Goal: Transaction & Acquisition: Purchase product/service

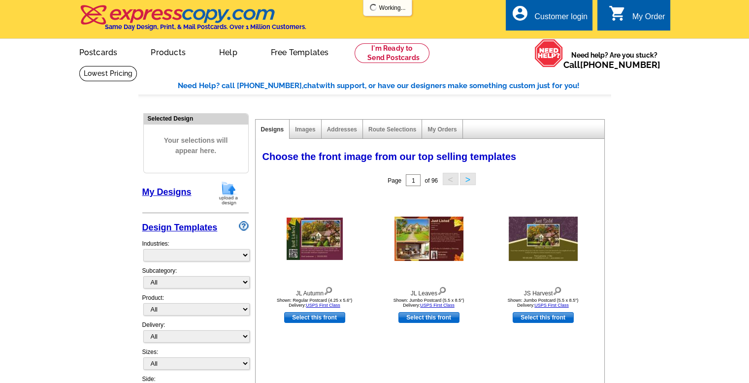
select select "785"
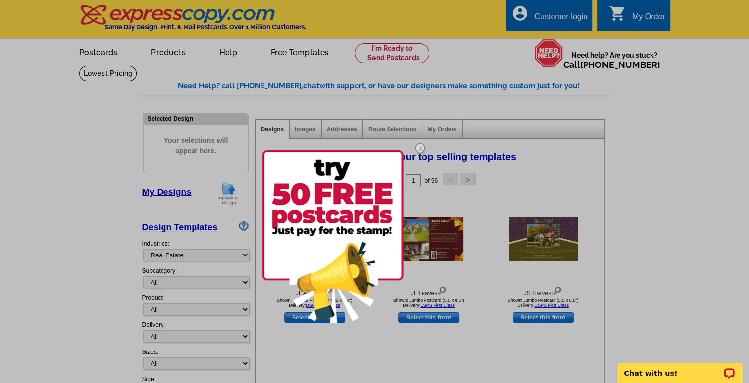
click at [158, 51] on div at bounding box center [374, 191] width 749 height 383
click at [418, 148] on img at bounding box center [420, 148] width 29 height 29
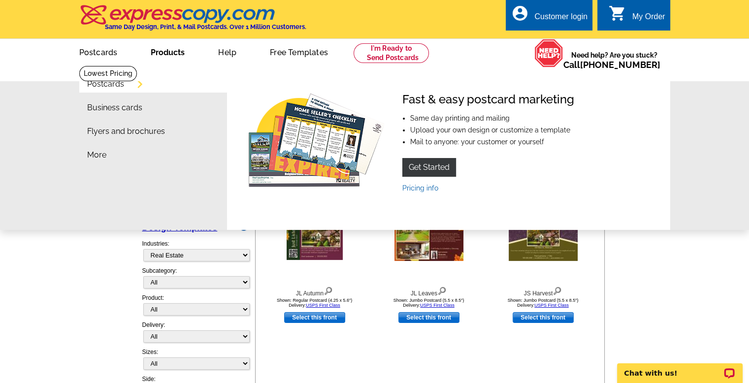
click at [159, 52] on link "Products" at bounding box center [167, 51] width 65 height 23
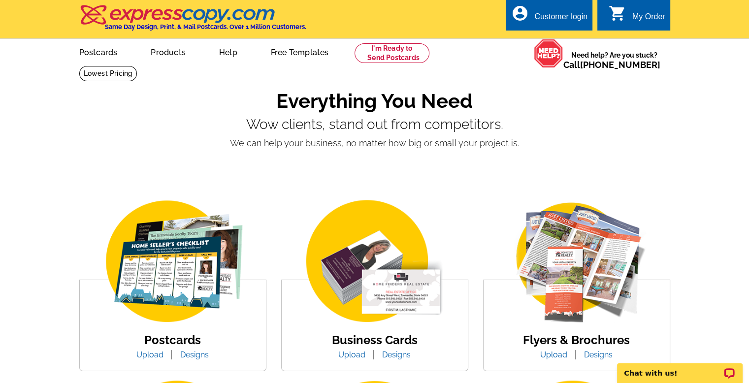
click at [396, 342] on link "Business Cards" at bounding box center [375, 340] width 86 height 14
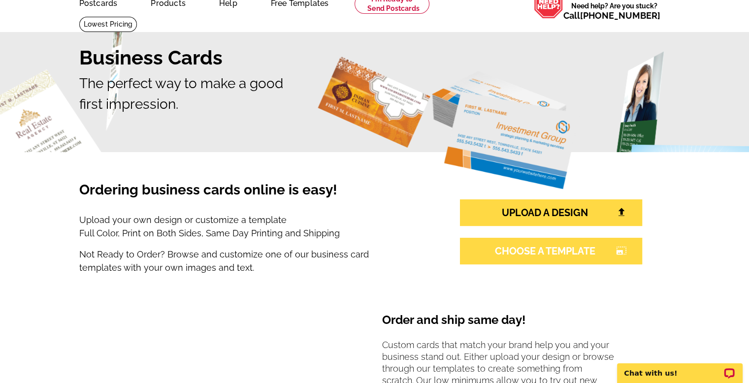
click at [544, 254] on link "CHOOSE A TEMPLATE photo_size_select_large" at bounding box center [551, 251] width 182 height 27
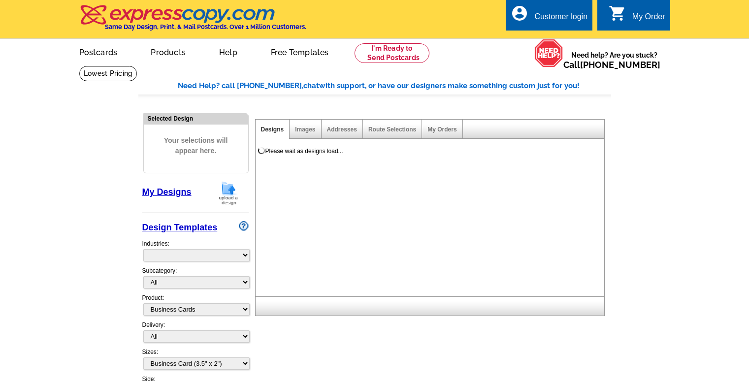
select select "3"
select select "5"
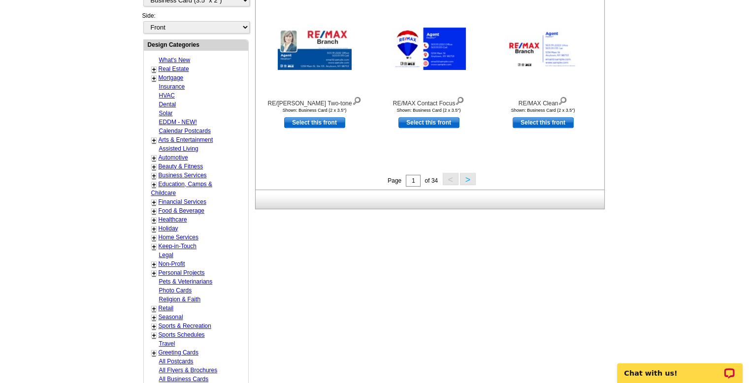
scroll to position [394, 0]
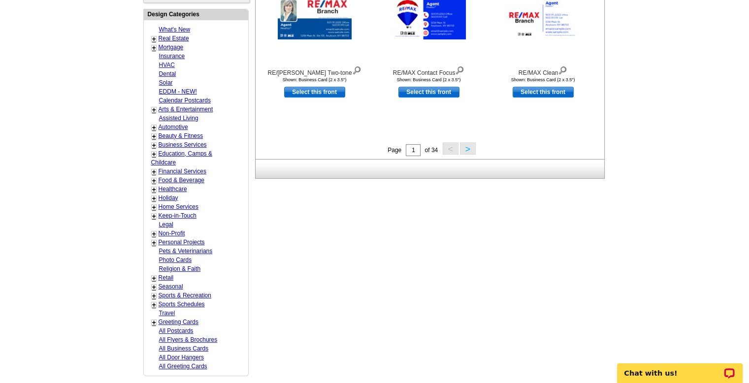
click at [154, 275] on link "+" at bounding box center [154, 278] width 4 height 8
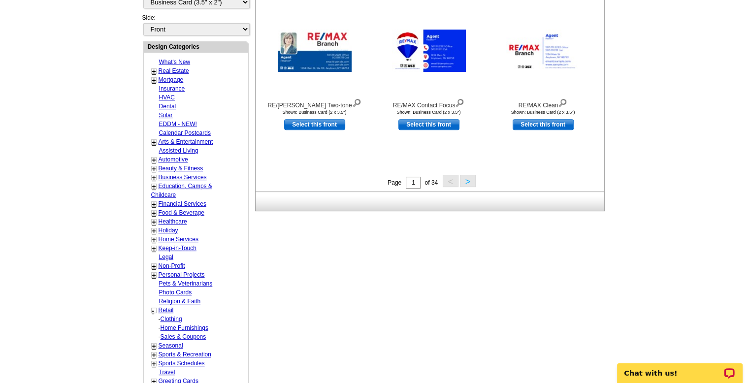
scroll to position [344, 0]
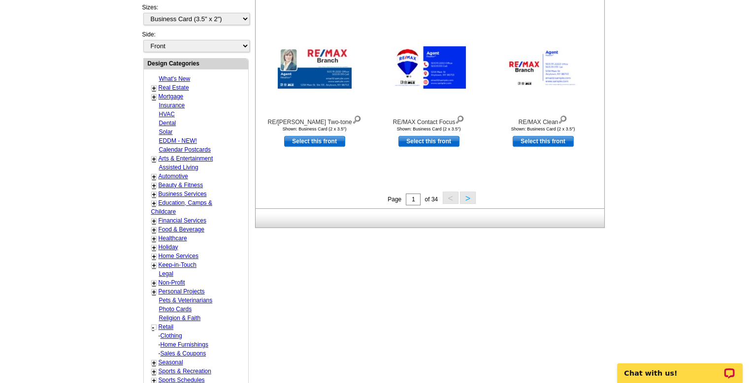
click at [155, 84] on link "+" at bounding box center [154, 88] width 4 height 8
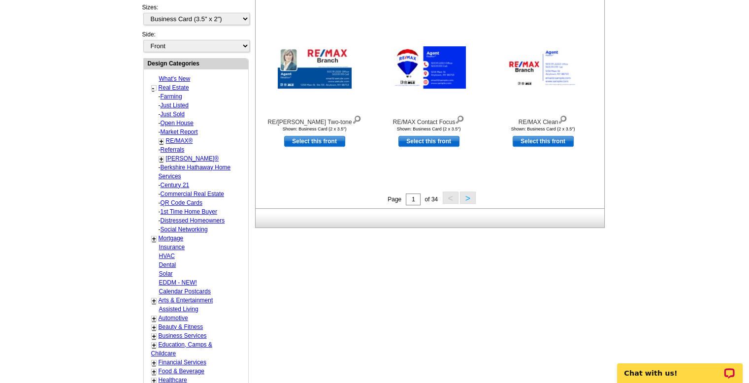
click at [159, 139] on link "+" at bounding box center [161, 141] width 4 height 8
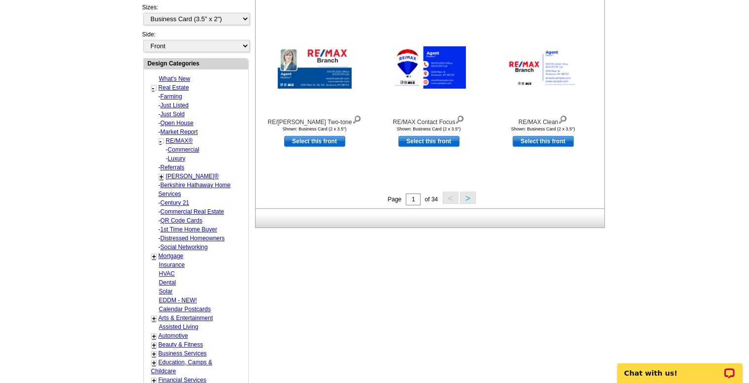
click at [180, 138] on link "RE/MAX®" at bounding box center [179, 140] width 27 height 7
select select "785"
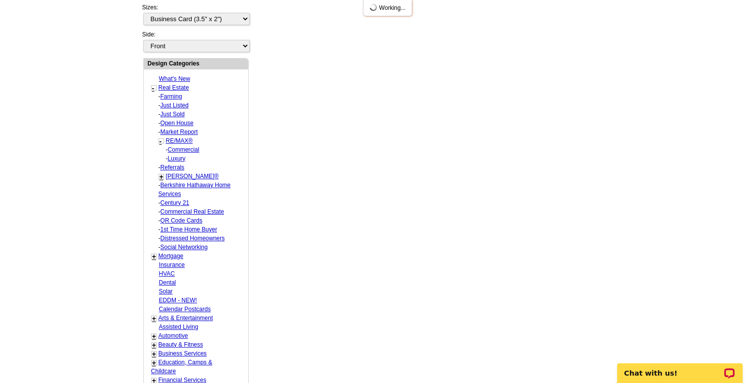
select select "807"
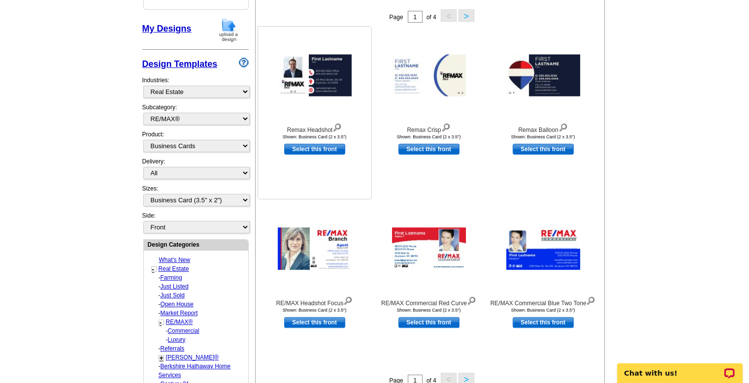
scroll to position [145, 0]
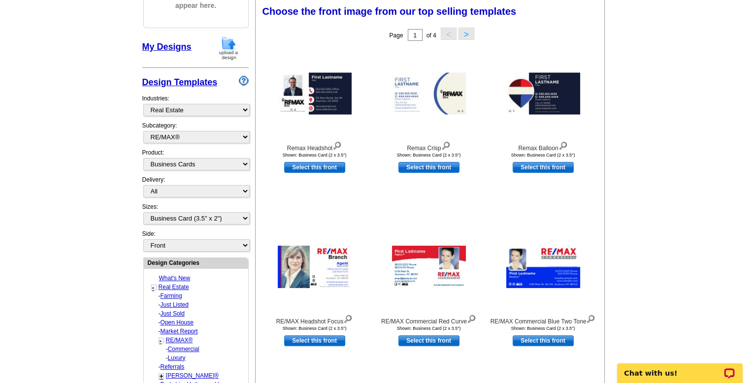
click at [467, 31] on button ">" at bounding box center [466, 34] width 16 height 12
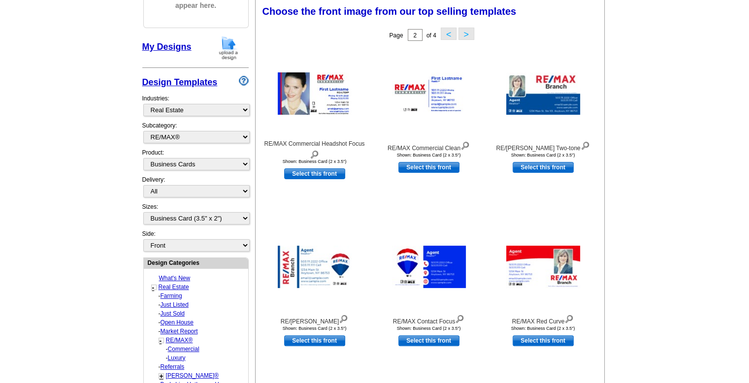
click at [469, 34] on button ">" at bounding box center [466, 34] width 16 height 12
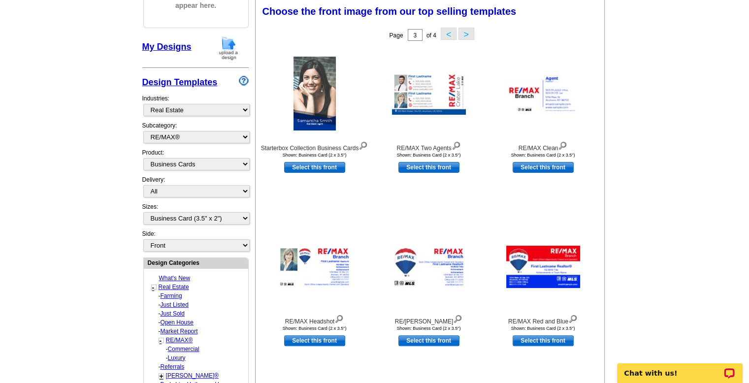
click at [446, 34] on button "<" at bounding box center [448, 34] width 16 height 12
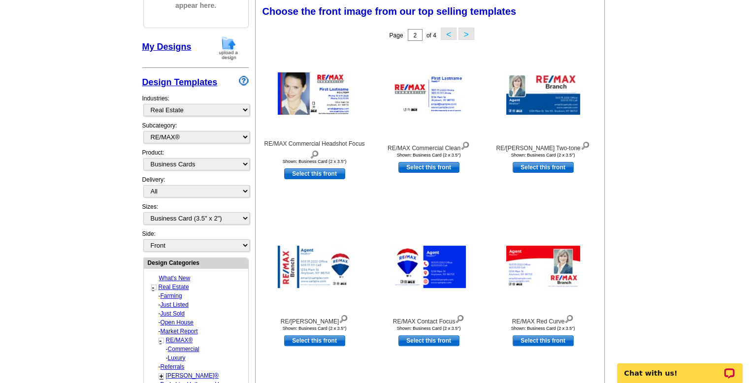
click at [446, 34] on button "<" at bounding box center [448, 34] width 16 height 12
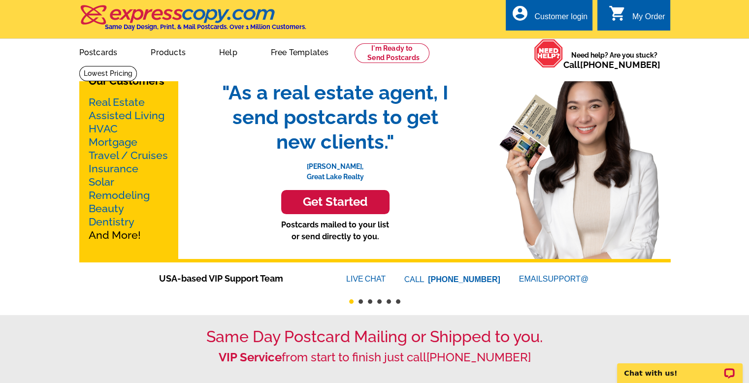
click at [104, 104] on link "Real Estate" at bounding box center [117, 102] width 56 height 12
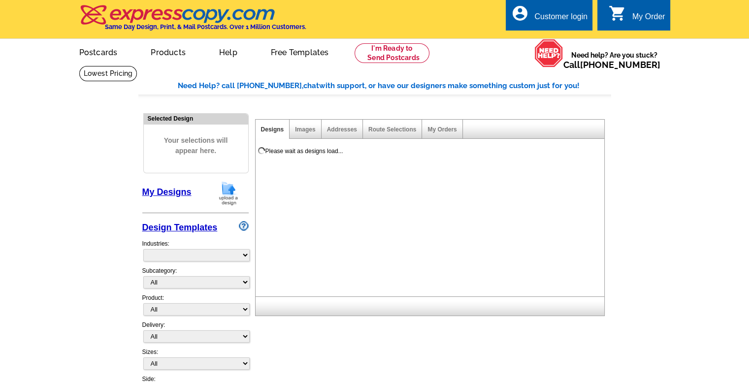
select select "785"
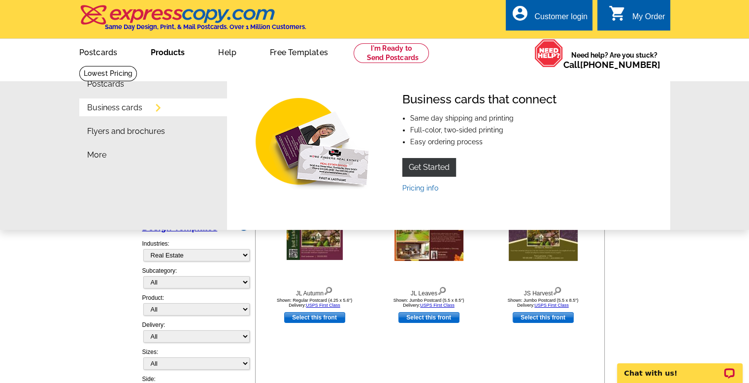
click at [102, 109] on link "Business cards" at bounding box center [114, 108] width 55 height 8
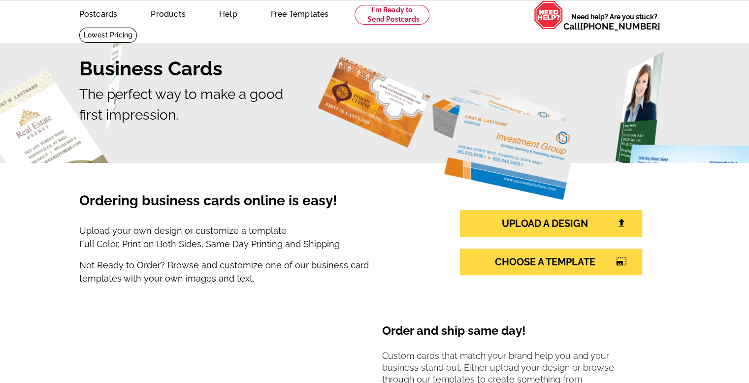
scroll to position [49, 0]
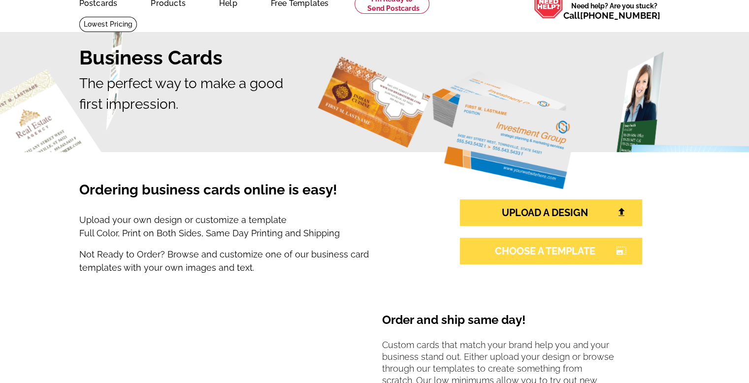
click at [561, 252] on link "CHOOSE A TEMPLATE photo_size_select_large" at bounding box center [551, 251] width 182 height 27
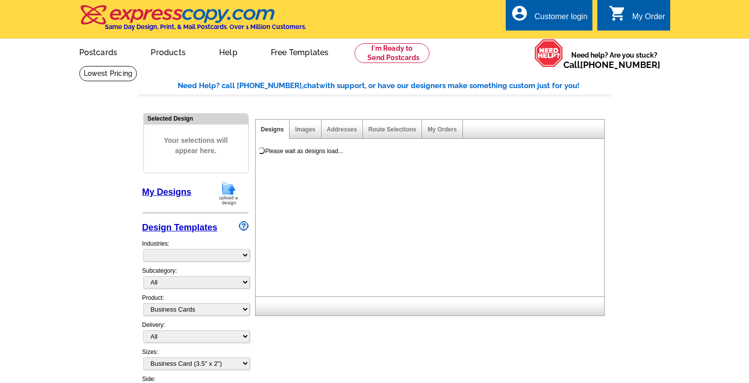
select select "3"
select select "5"
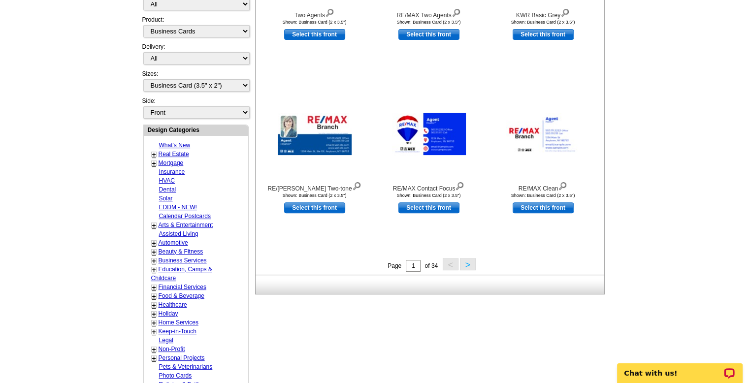
scroll to position [295, 0]
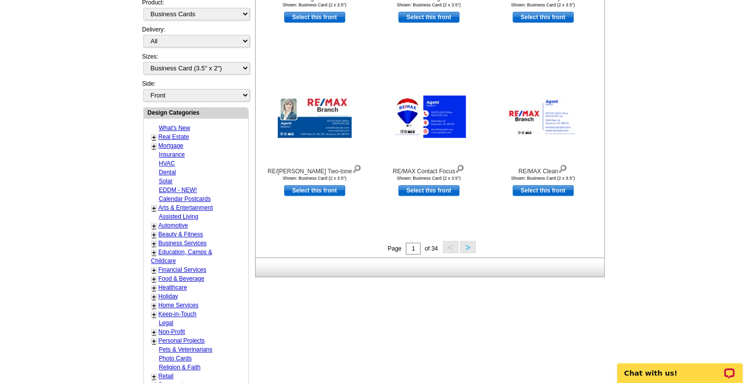
click at [154, 133] on link "+" at bounding box center [154, 137] width 4 height 8
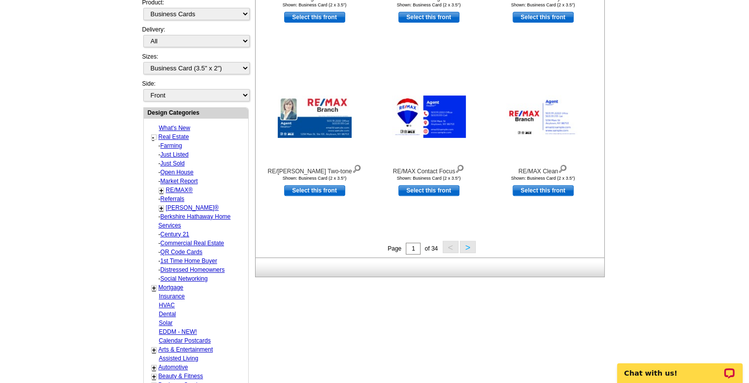
click at [161, 188] on link "+" at bounding box center [161, 191] width 4 height 8
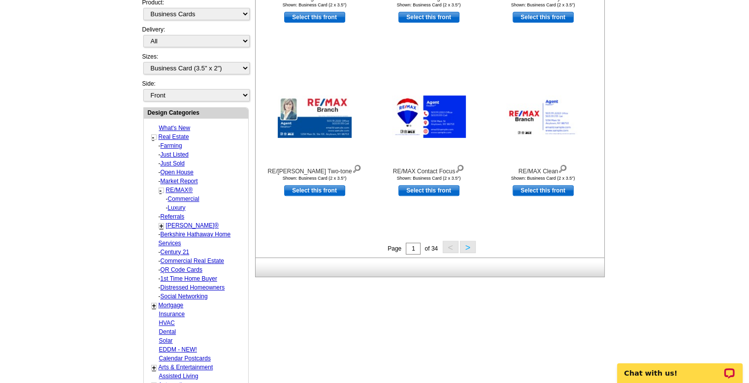
click at [173, 188] on link "RE/MAX®" at bounding box center [179, 190] width 27 height 7
select select "785"
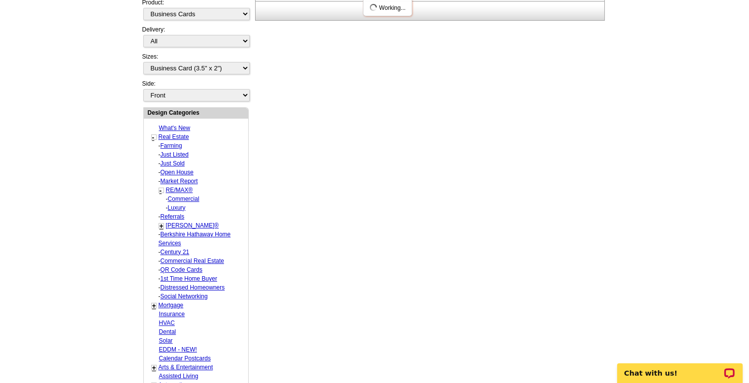
select select "807"
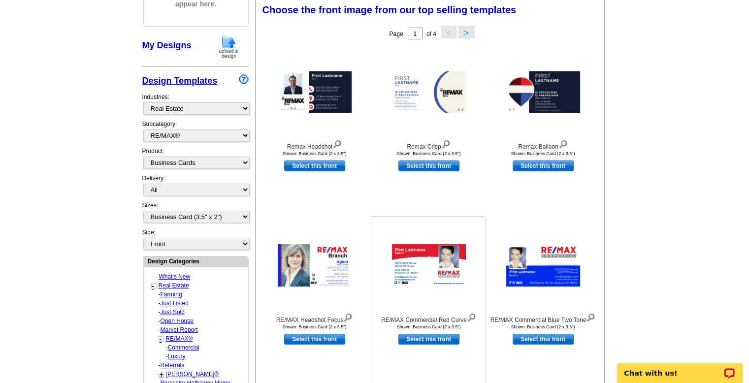
scroll to position [145, 0]
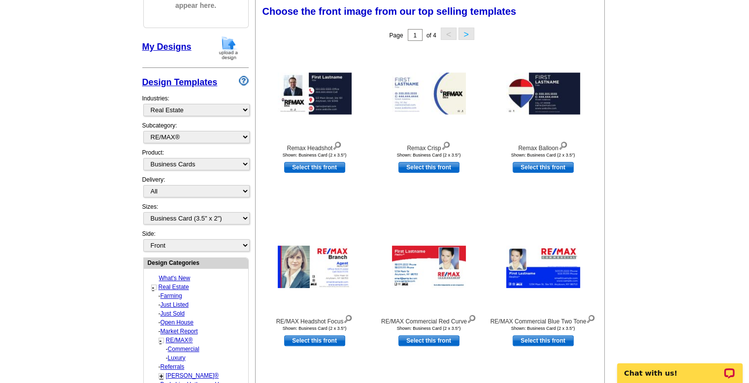
click at [464, 31] on button ">" at bounding box center [466, 34] width 16 height 12
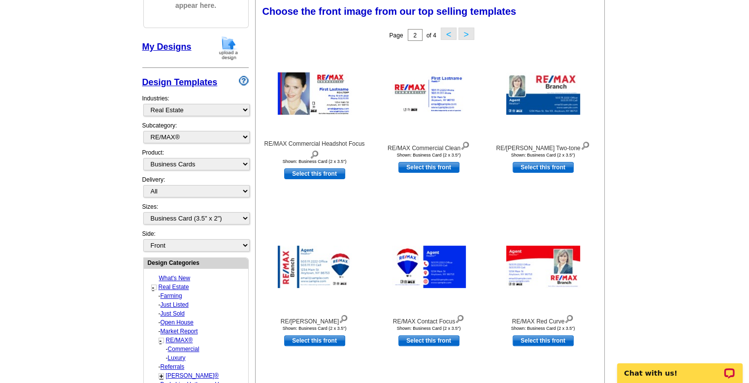
click at [464, 31] on button ">" at bounding box center [466, 34] width 16 height 12
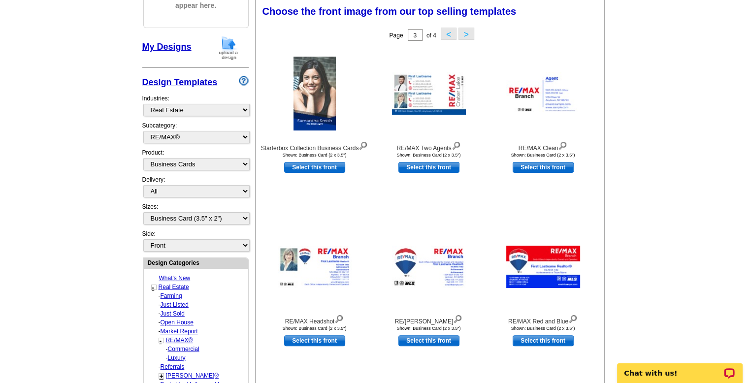
click at [465, 31] on button ">" at bounding box center [466, 34] width 16 height 12
